Goal: Information Seeking & Learning: Learn about a topic

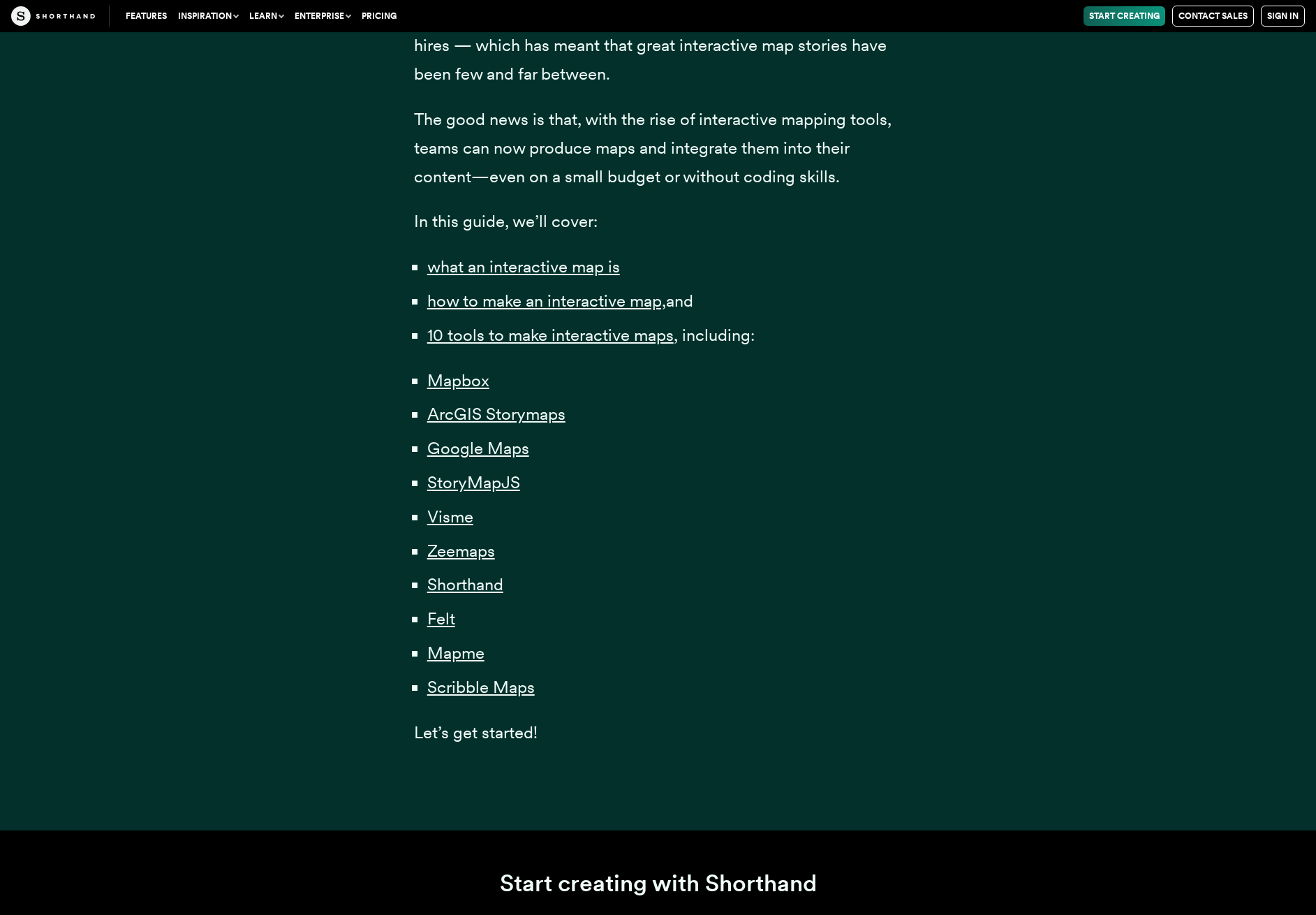
scroll to position [1047, 0]
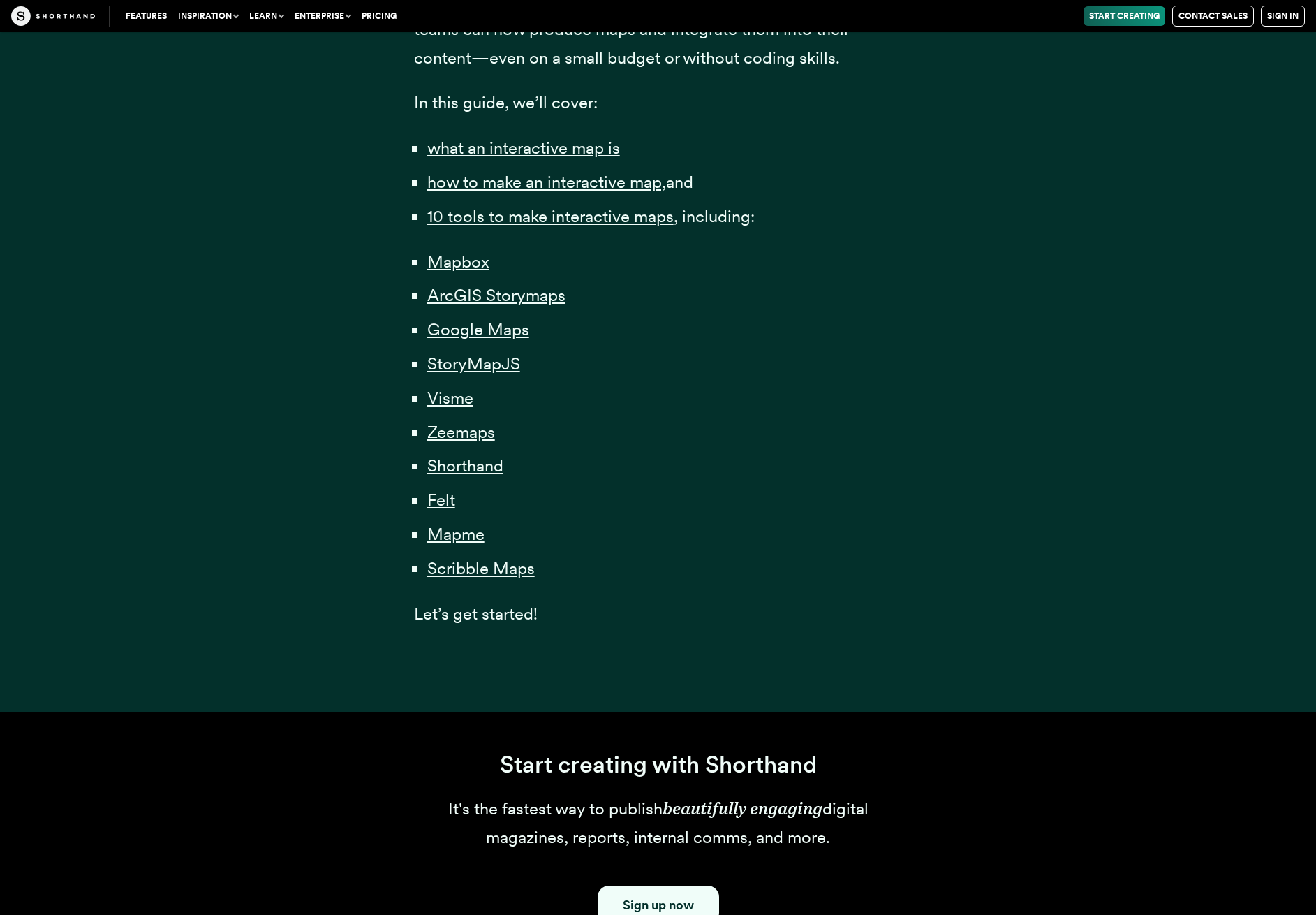
drag, startPoint x: 496, startPoint y: 292, endPoint x: 1022, endPoint y: 355, distance: 529.8
click at [1157, 363] on div "Content professionals — from journalists to marketers — have long understood th…" at bounding box center [658, 76] width 1090 height 1269
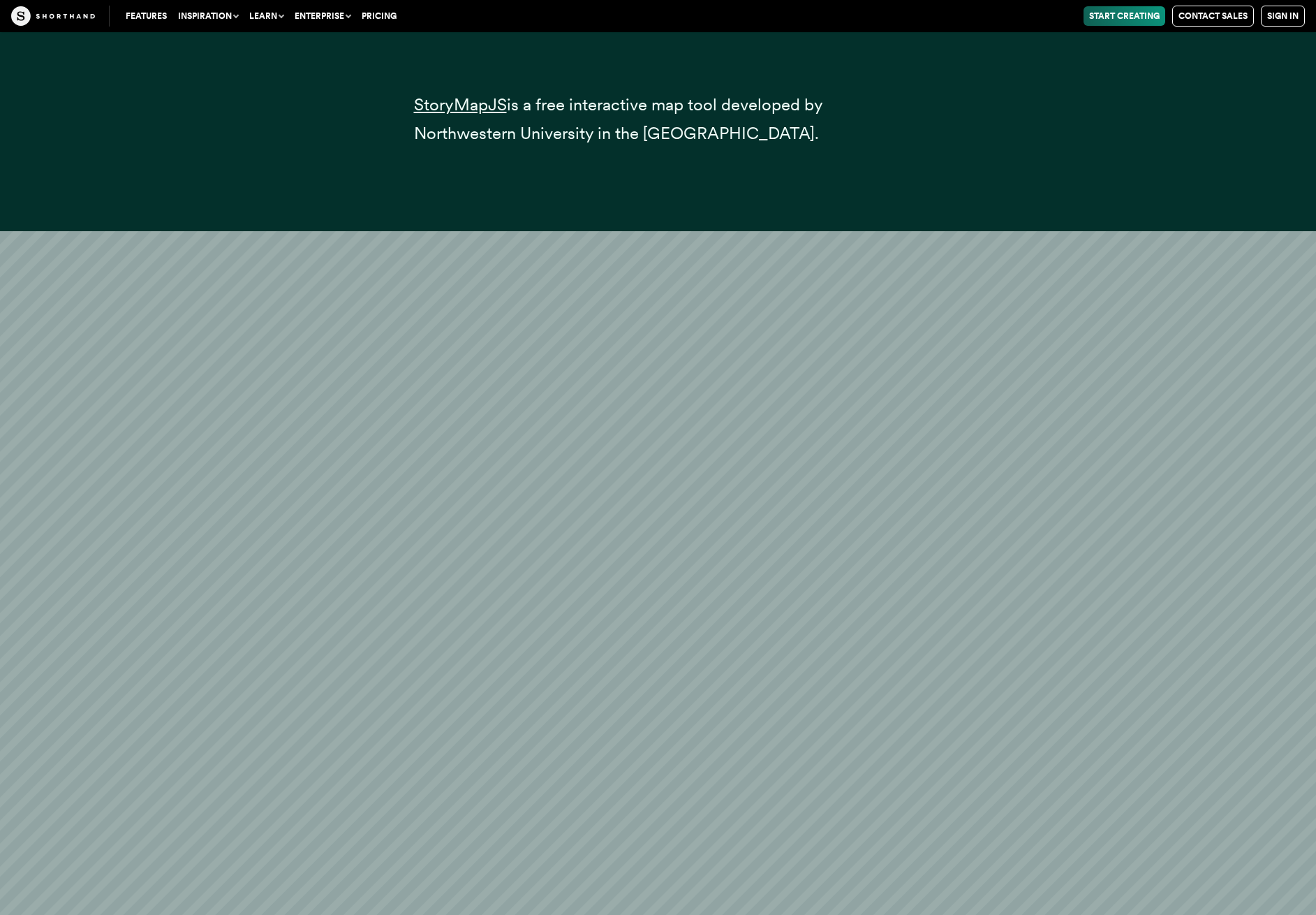
scroll to position [19521, 0]
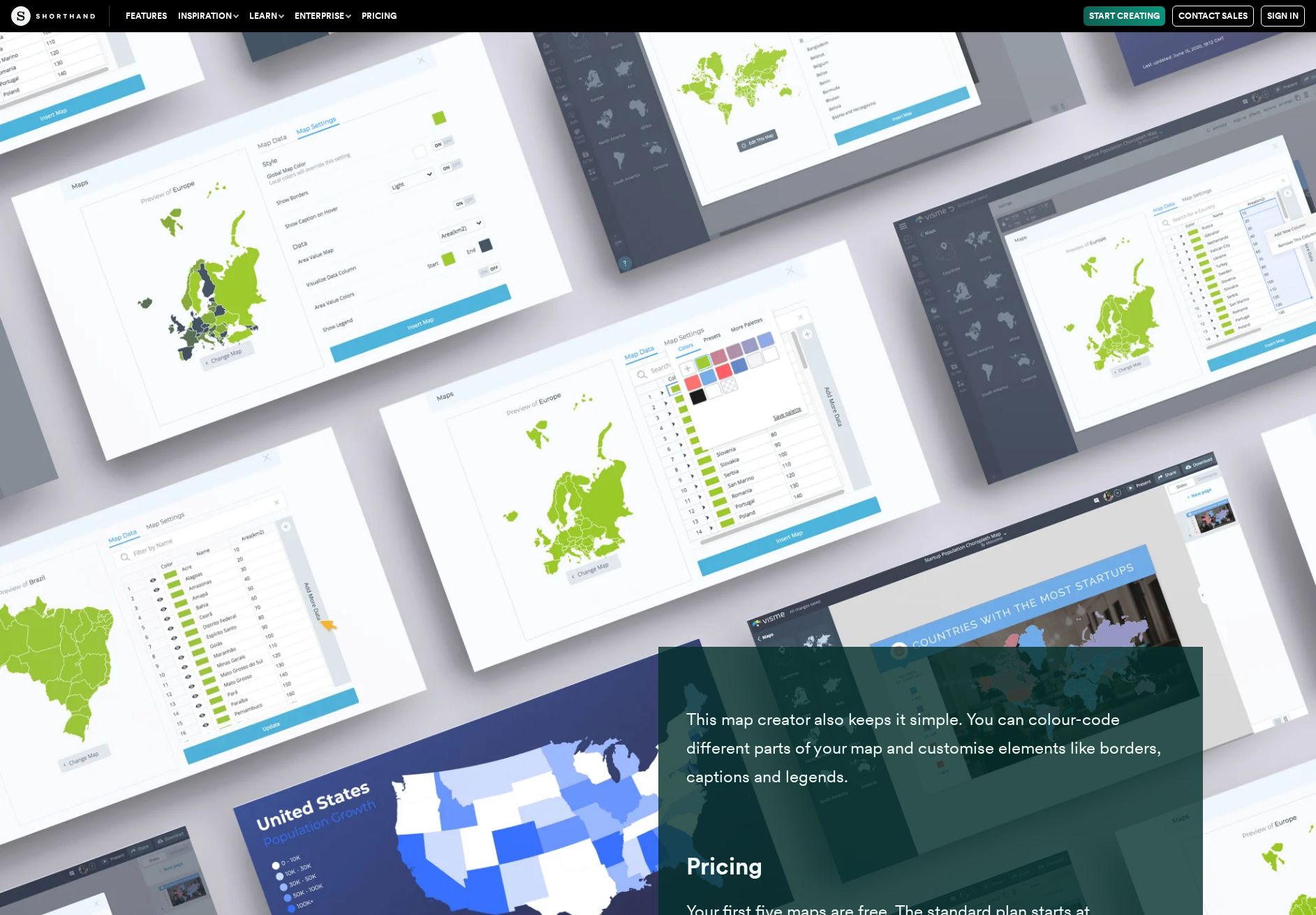
scroll to position [27408, 0]
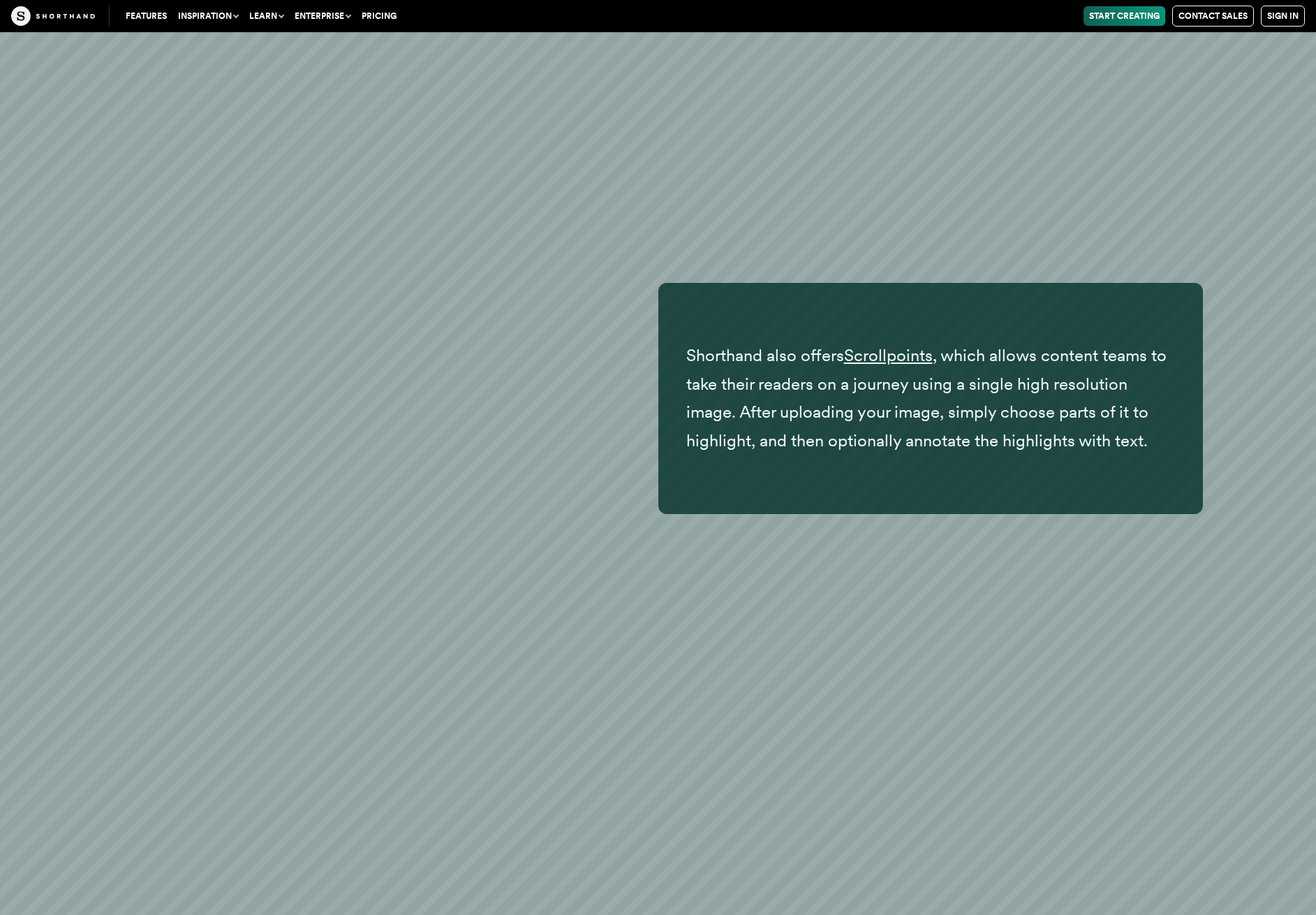
scroll to position [33079, 0]
